Goal: Navigation & Orientation: Find specific page/section

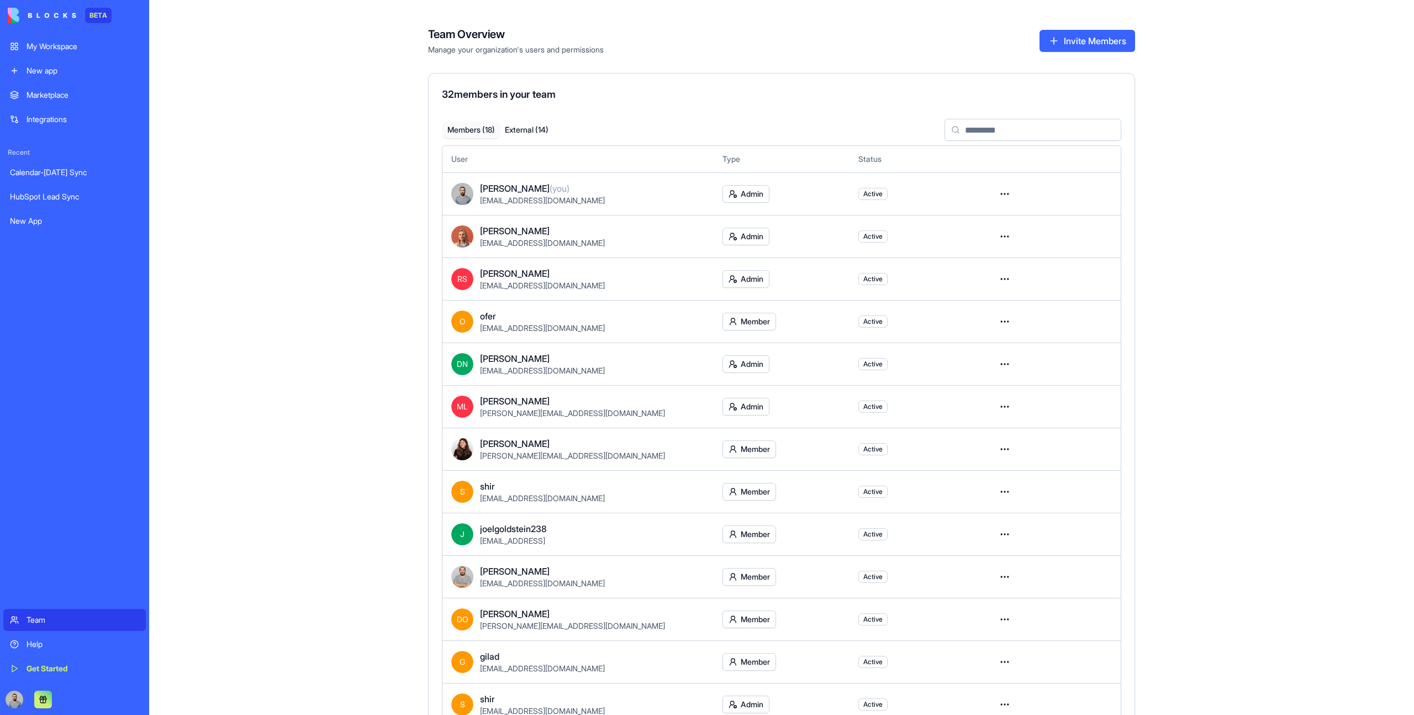
click at [497, 175] on td "[PERSON_NAME] (you) [EMAIL_ADDRESS][DOMAIN_NAME]" at bounding box center [577, 193] width 271 height 43
click at [69, 55] on link "My Workspace" at bounding box center [74, 46] width 142 height 22
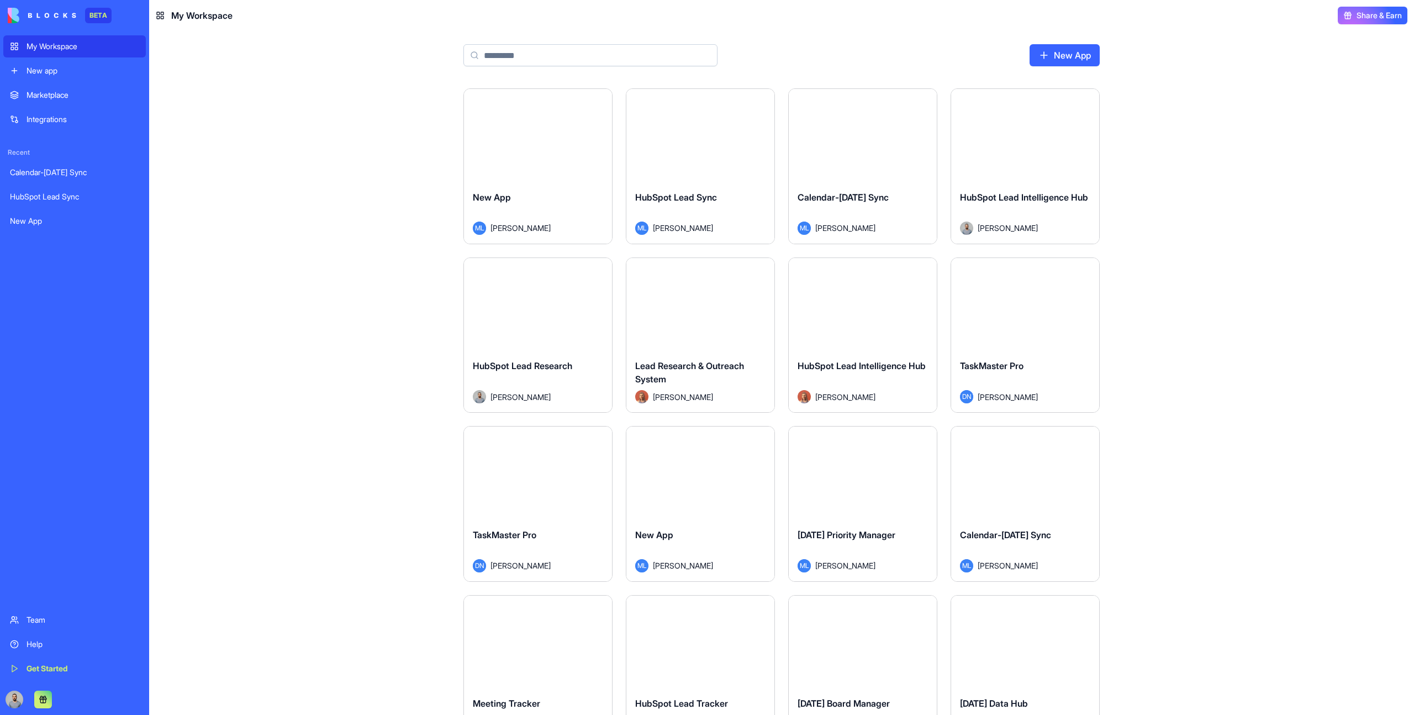
click at [88, 81] on link "New app" at bounding box center [74, 71] width 142 height 22
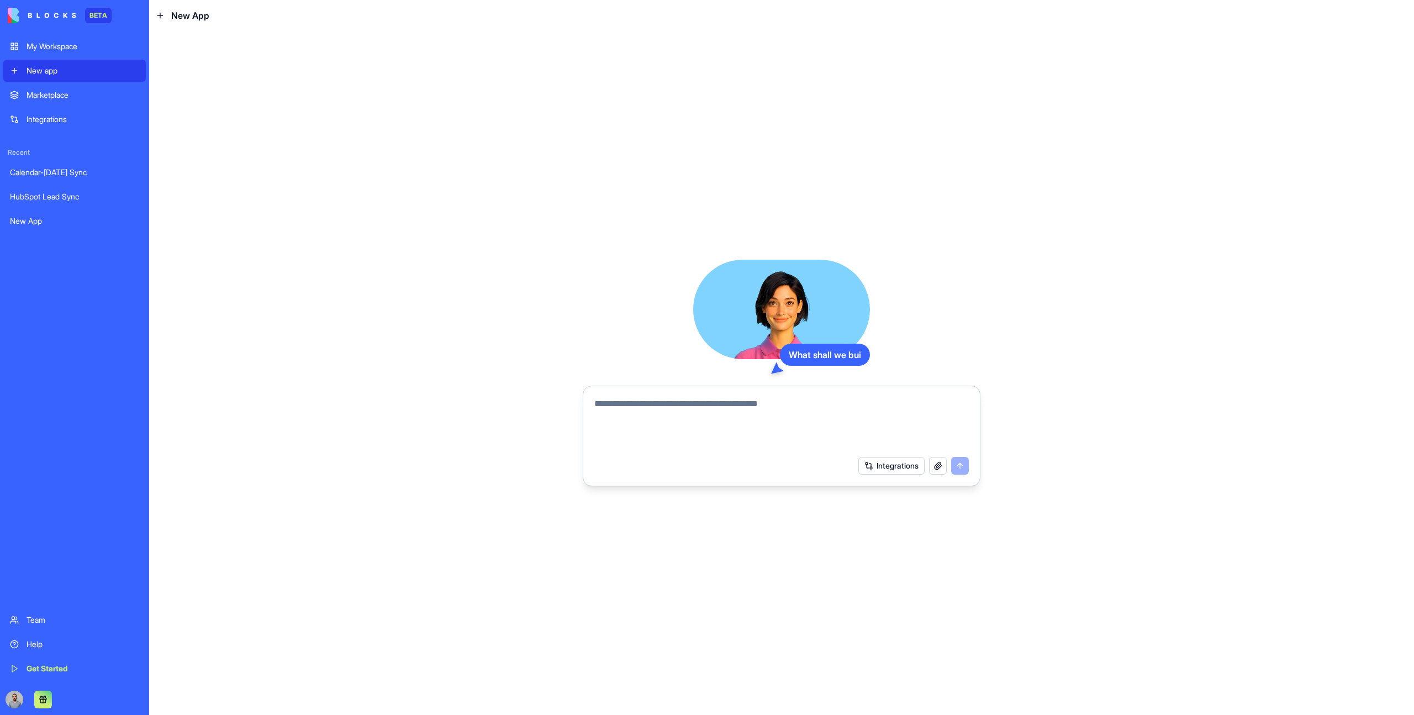
click at [96, 92] on div "Marketplace" at bounding box center [83, 94] width 113 height 11
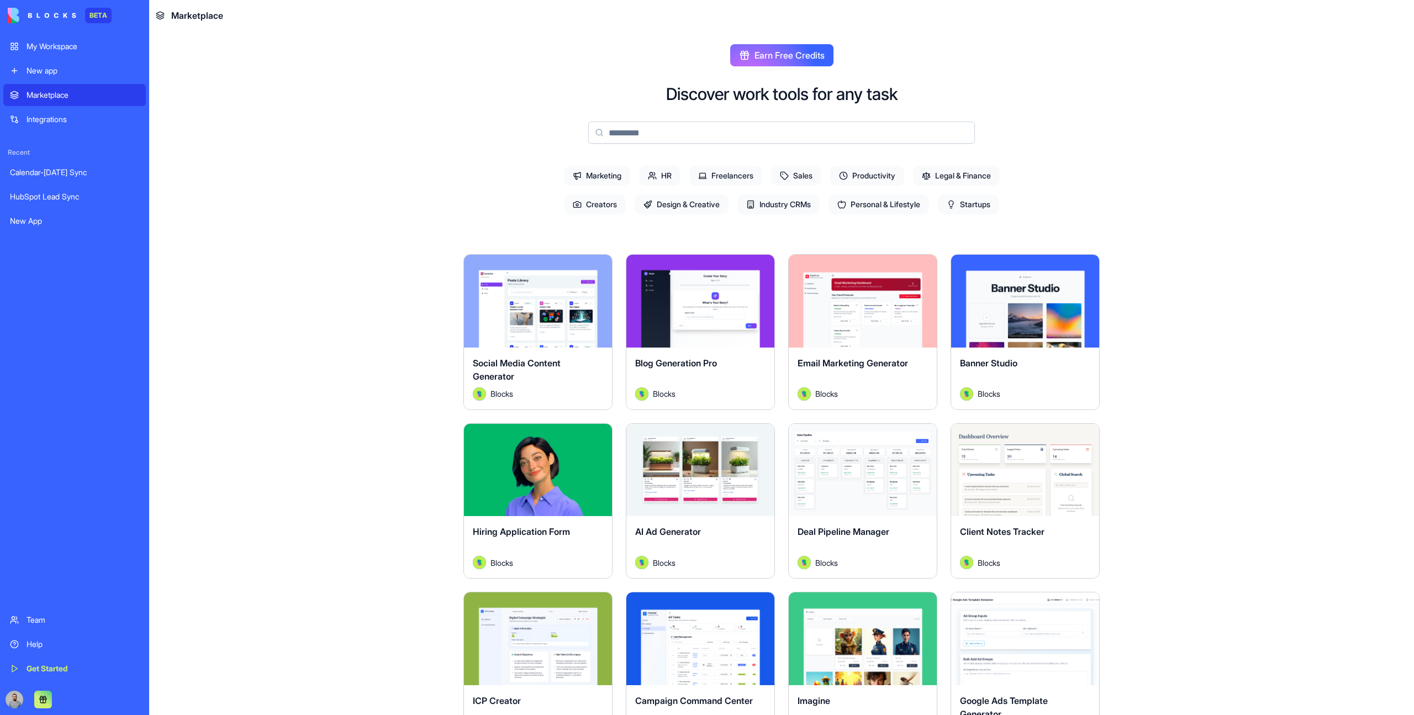
click at [99, 120] on div "Integrations" at bounding box center [83, 119] width 113 height 11
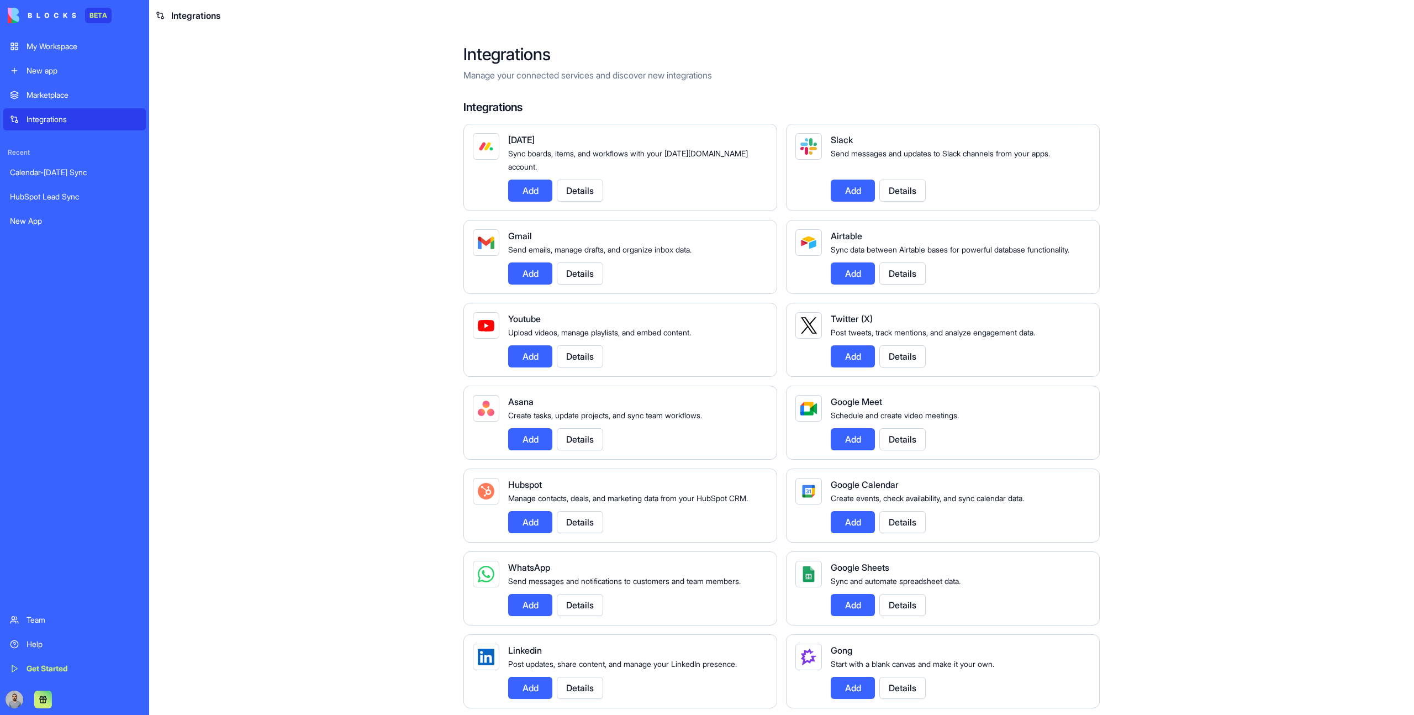
click at [78, 55] on link "My Workspace" at bounding box center [74, 46] width 142 height 22
